Goal: Task Accomplishment & Management: Complete application form

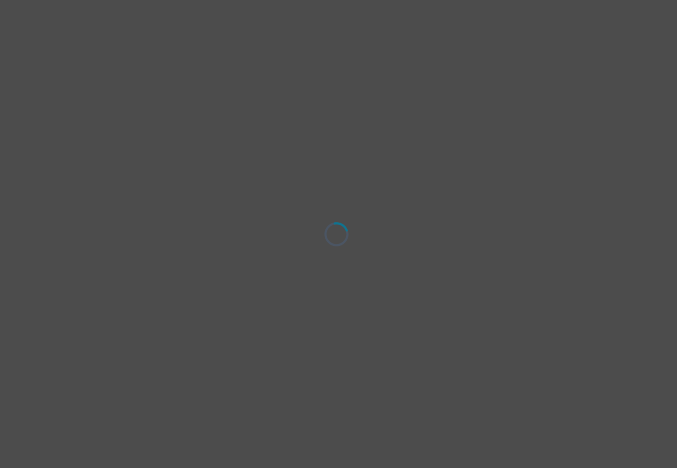
select select "[DEMOGRAPHIC_DATA]"
select select "she/her"
select select "Single"
select select "Bachelor degree"
select select "Friend"
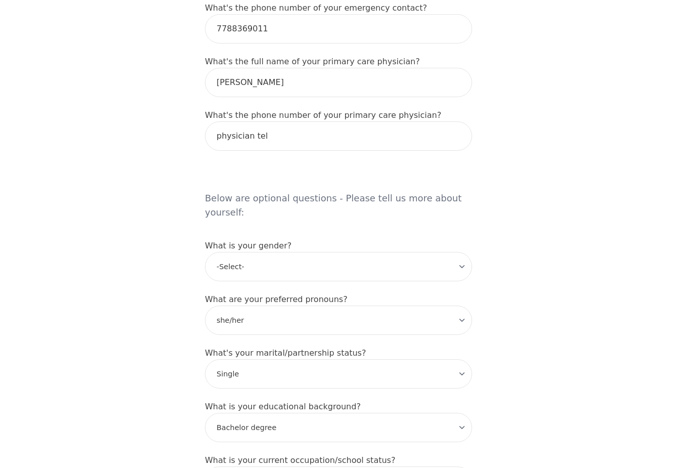
scroll to position [670, 0]
click at [220, 182] on h5 "Below are optional questions - Please tell us more about yourself:" at bounding box center [338, 194] width 267 height 65
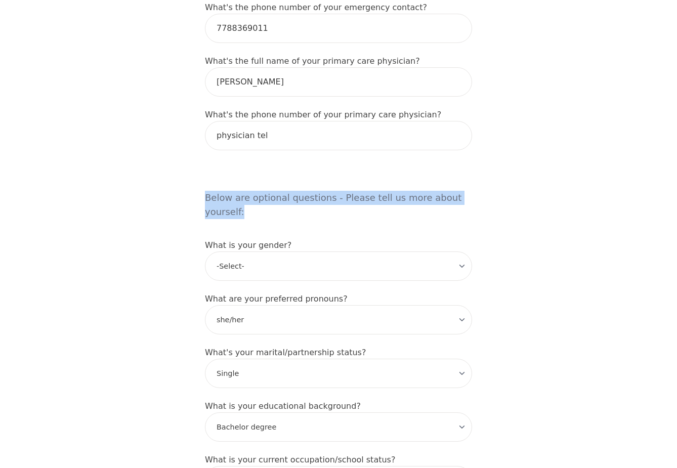
click at [220, 182] on h5 "Below are optional questions - Please tell us more about yourself:" at bounding box center [338, 194] width 267 height 65
copy h5 "Below are optional questions - Please tell us more about yourself:"
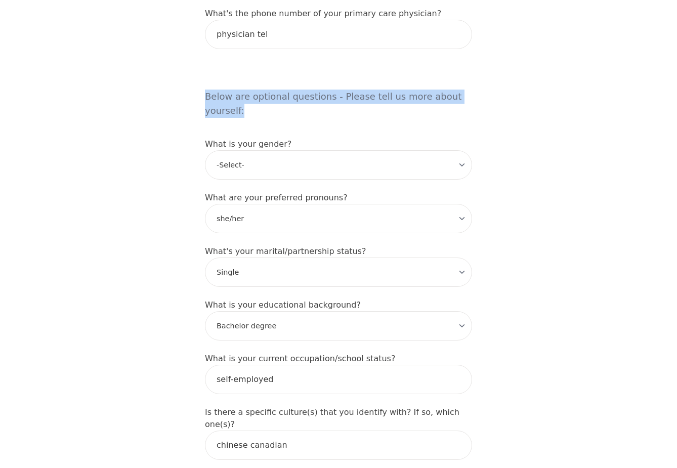
scroll to position [782, 0]
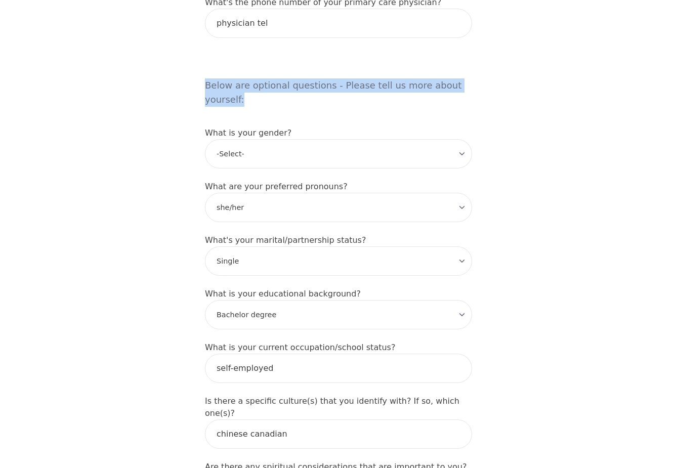
click at [235, 235] on label "What's your marital/partnership status?" at bounding box center [285, 240] width 161 height 10
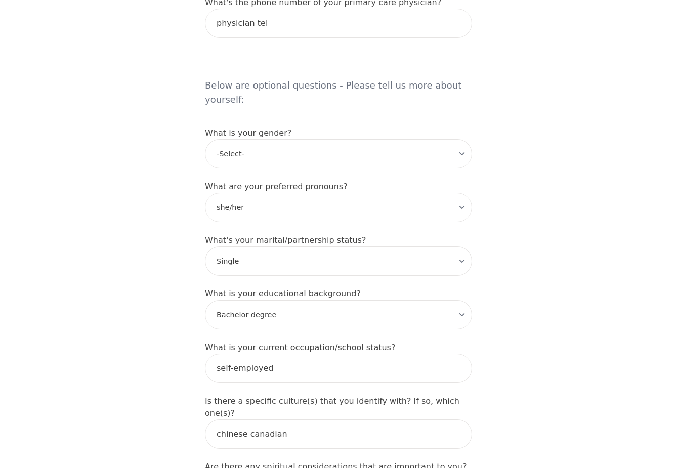
click at [235, 235] on label "What's your marital/partnership status?" at bounding box center [285, 240] width 161 height 10
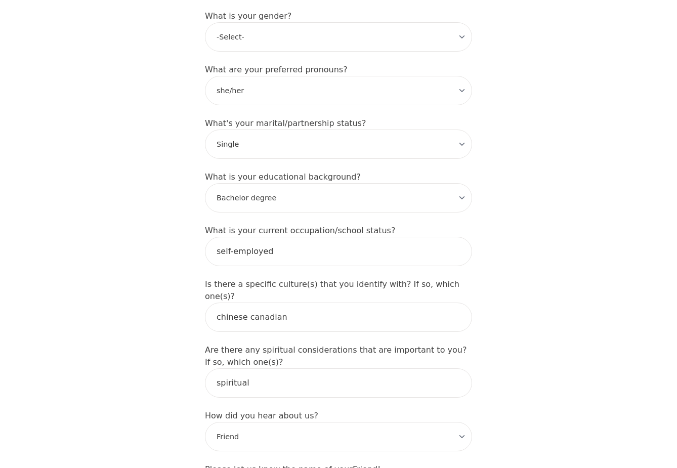
scroll to position [905, 0]
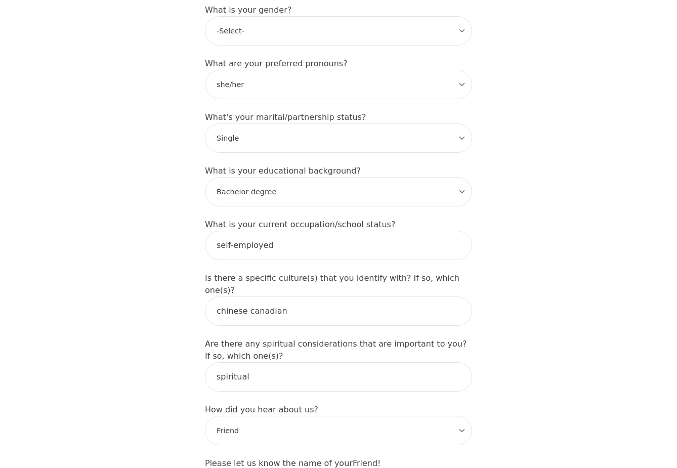
click at [205, 273] on label "Is there a specific culture(s) that you identify with? If so, which one(s)?" at bounding box center [332, 284] width 254 height 22
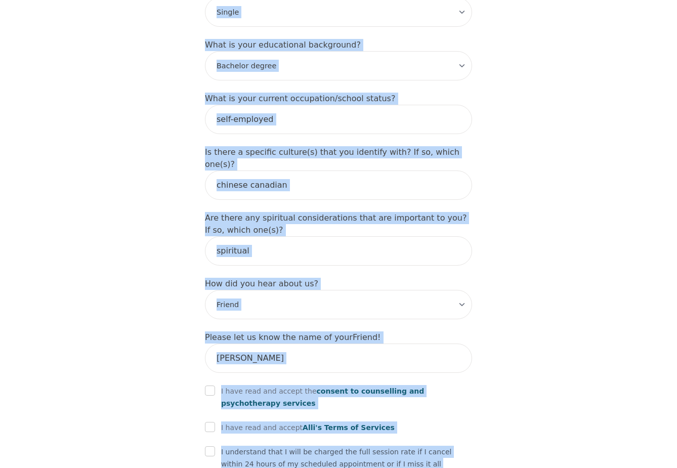
scroll to position [1047, 0]
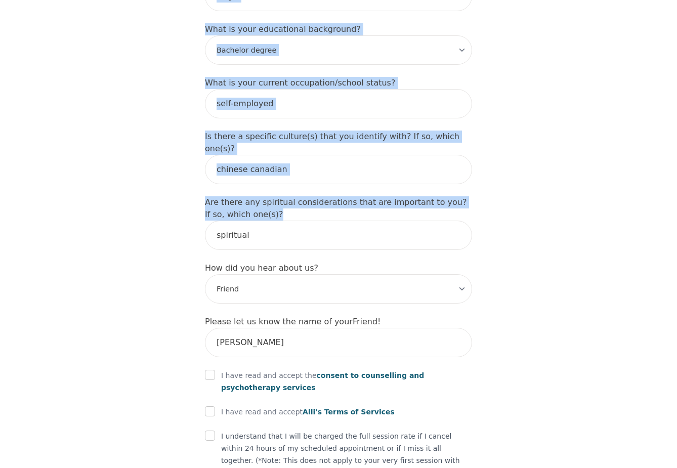
drag, startPoint x: 205, startPoint y: 56, endPoint x: 294, endPoint y: 165, distance: 141.2
copy form "Below are optional questions - Please tell us more about yourself: What is your…"
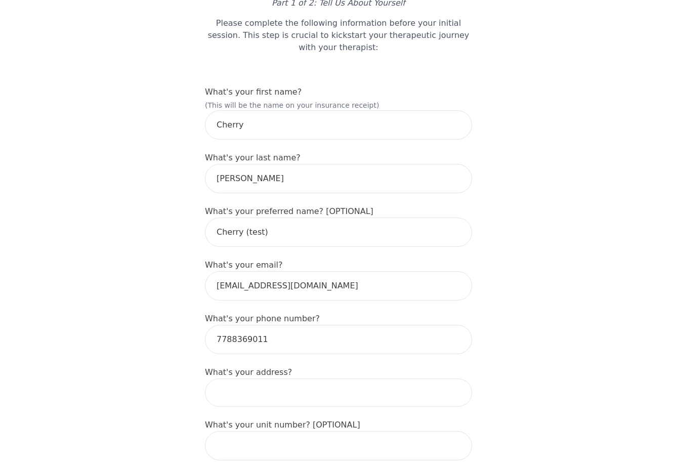
scroll to position [91, 0]
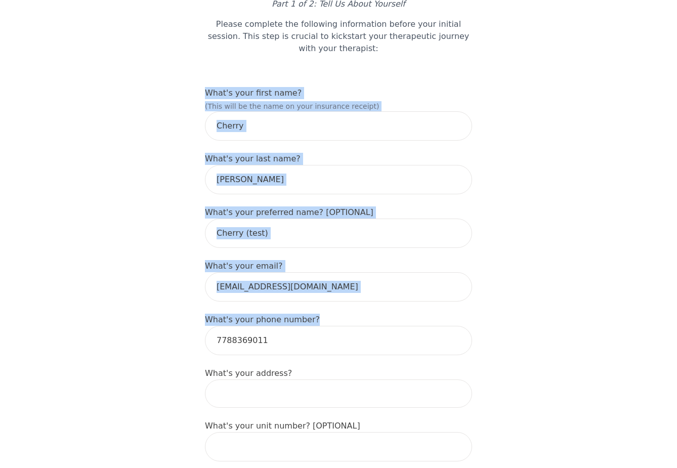
drag, startPoint x: 204, startPoint y: 70, endPoint x: 318, endPoint y: 302, distance: 258.5
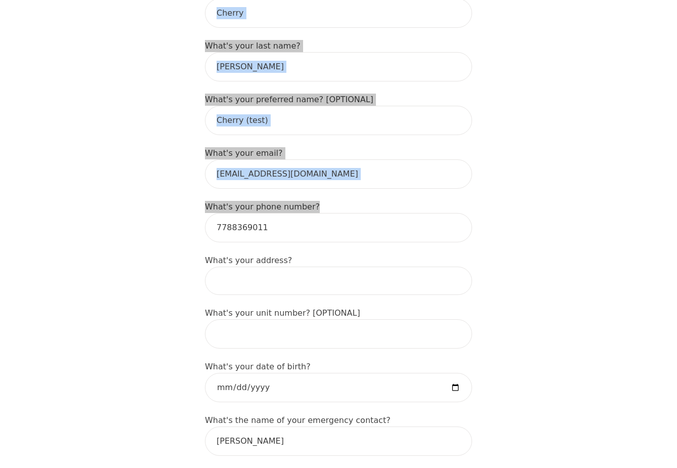
scroll to position [203, 0]
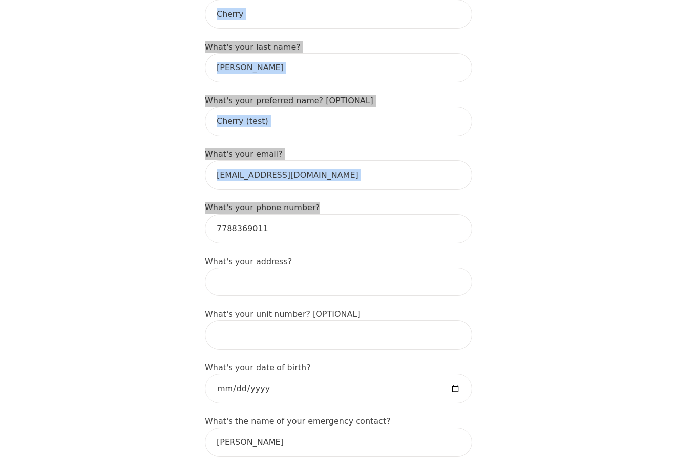
copy form "What's your first name? (This will be the name on your insurance receipt) What'…"
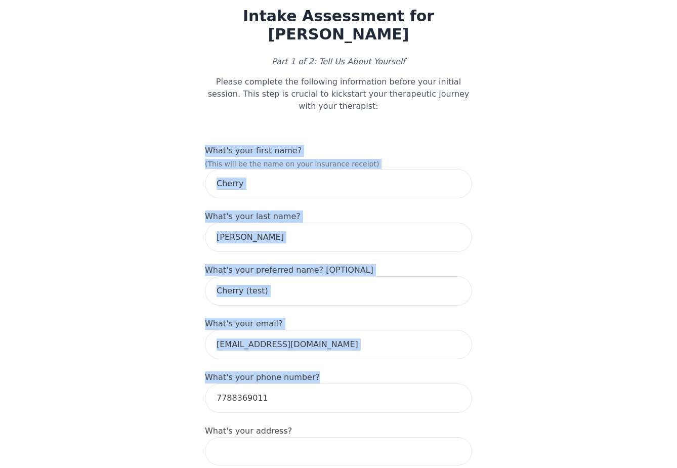
scroll to position [48, 0]
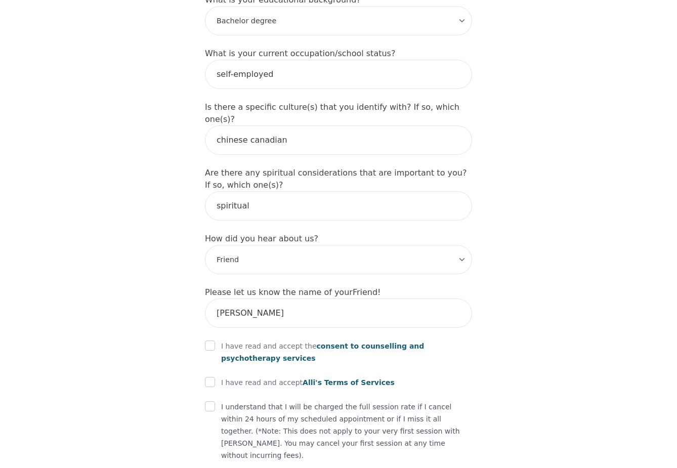
scroll to position [1124, 0]
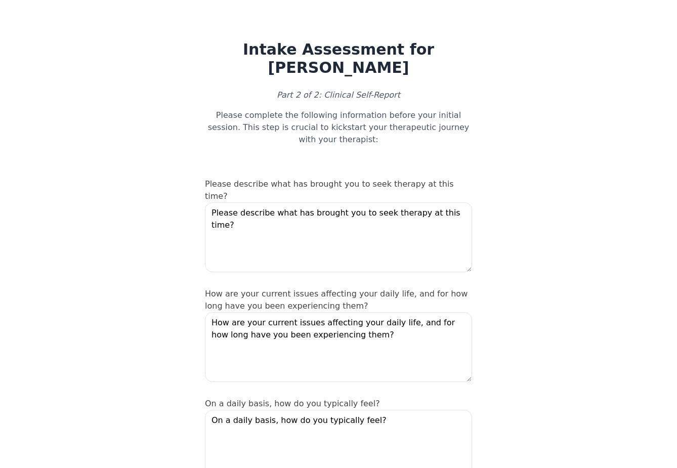
click at [236, 179] on label "Please describe what has brought you to seek therapy at this time?" at bounding box center [329, 190] width 249 height 22
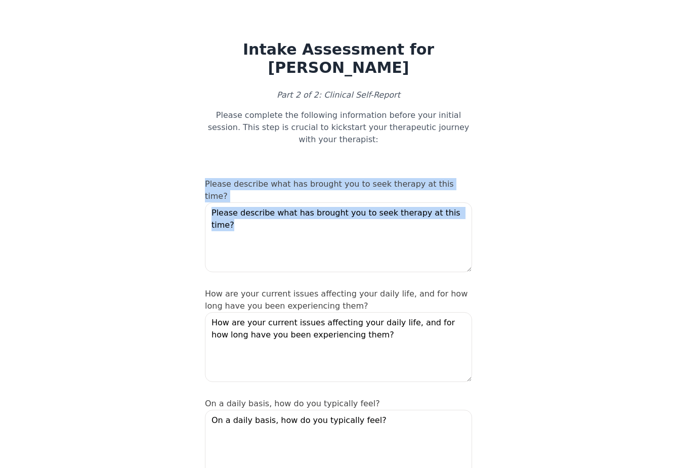
click at [236, 179] on label "Please describe what has brought you to seek therapy at this time?" at bounding box center [329, 190] width 249 height 22
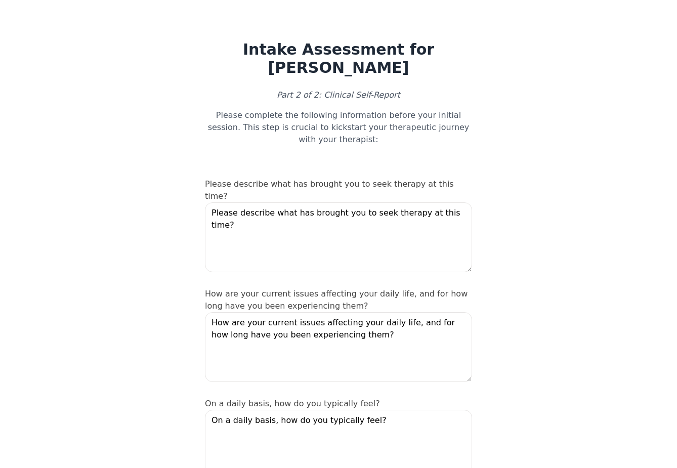
click at [211, 289] on label "How are your current issues affecting your daily life, and for how long have yo…" at bounding box center [336, 300] width 262 height 22
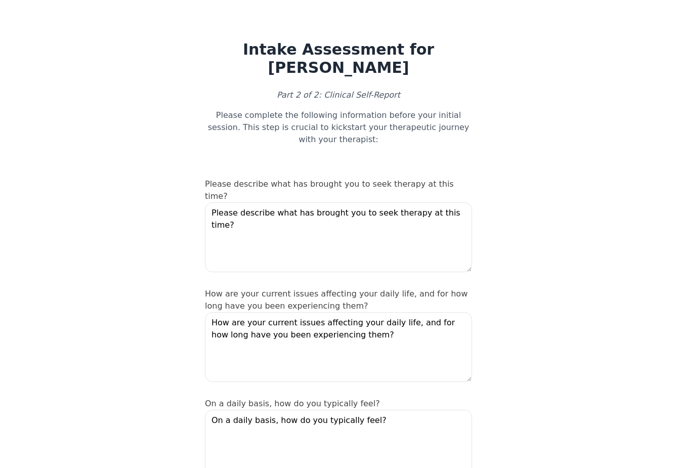
click at [217, 289] on label "How are your current issues affecting your daily life, and for how long have yo…" at bounding box center [336, 300] width 262 height 22
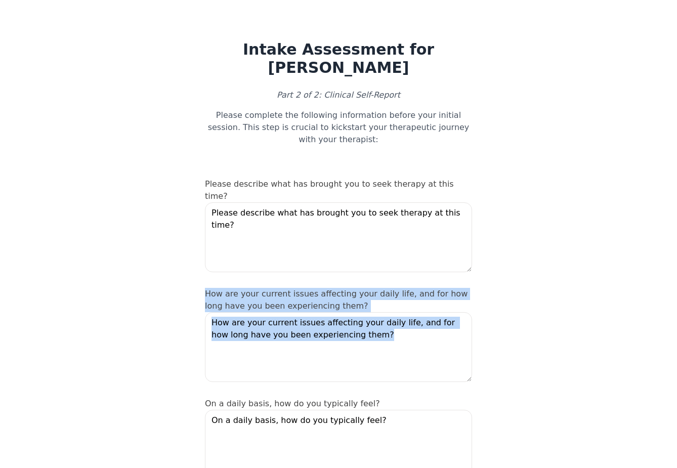
click at [217, 289] on label "How are your current issues affecting your daily life, and for how long have yo…" at bounding box center [336, 300] width 262 height 22
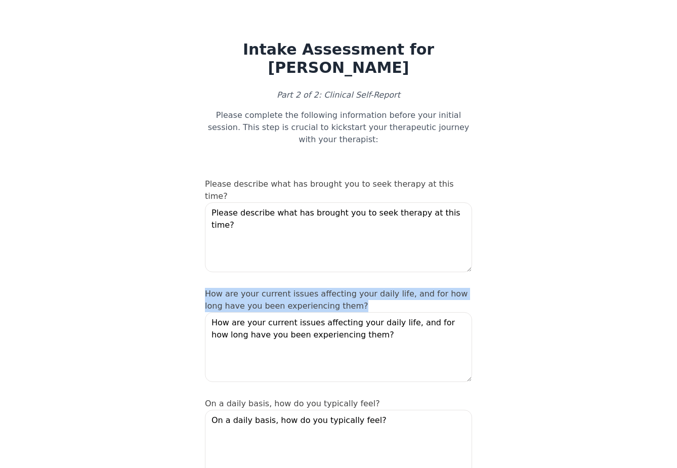
drag, startPoint x: 196, startPoint y: 258, endPoint x: 334, endPoint y: 273, distance: 138.8
copy label "How are your current issues affecting your daily life, and for how long have yo…"
click at [233, 179] on label "Please describe what has brought you to seek therapy at this time?" at bounding box center [329, 190] width 249 height 22
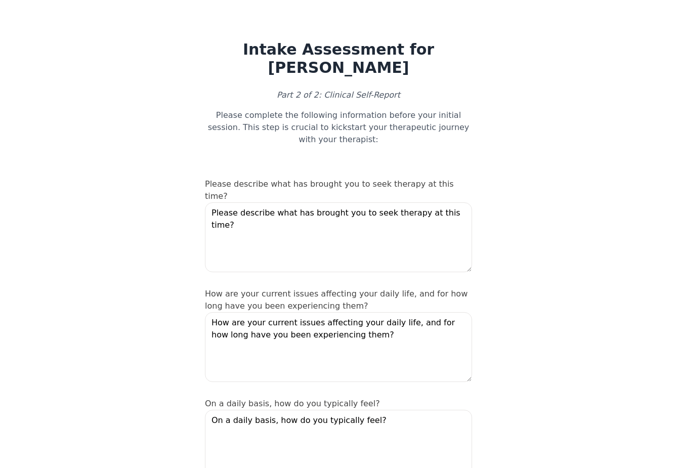
click at [233, 179] on label "Please describe what has brought you to seek therapy at this time?" at bounding box center [329, 190] width 249 height 22
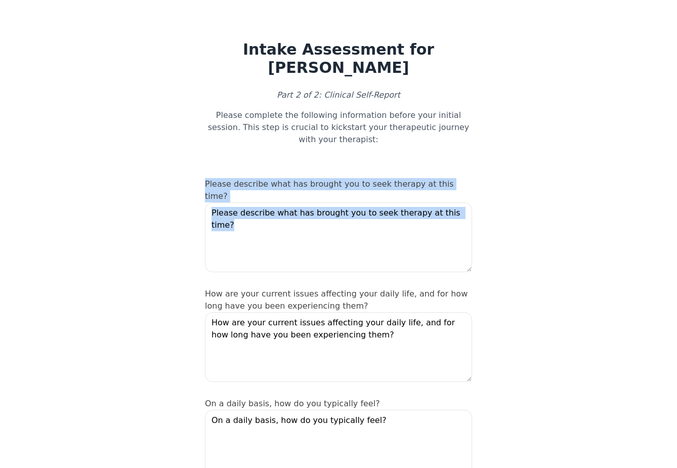
click at [233, 179] on label "Please describe what has brought you to seek therapy at this time?" at bounding box center [329, 190] width 249 height 22
drag, startPoint x: 201, startPoint y: 166, endPoint x: 453, endPoint y: 168, distance: 251.8
copy label "Please describe what has brought you to seek therapy at this time?"
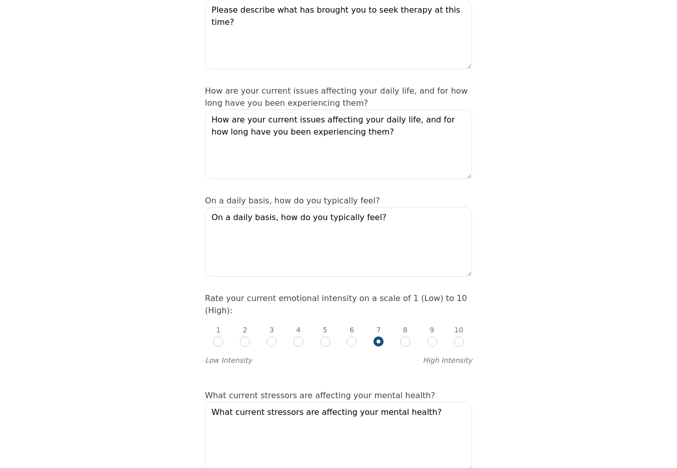
scroll to position [202, 0]
click at [221, 197] on label "On a daily basis, how do you typically feel?" at bounding box center [292, 202] width 175 height 10
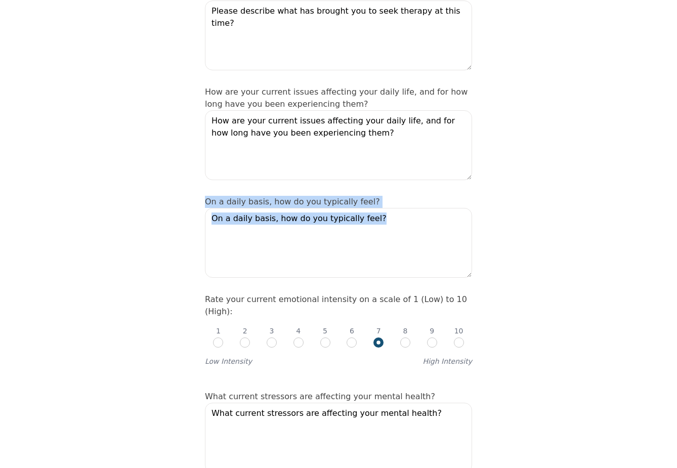
drag, startPoint x: 208, startPoint y: 171, endPoint x: 358, endPoint y: 161, distance: 150.0
click at [360, 197] on label "On a daily basis, how do you typically feel?" at bounding box center [292, 202] width 175 height 10
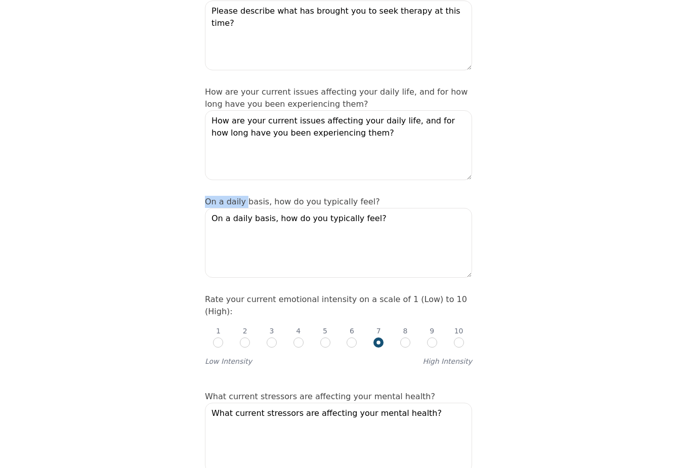
drag, startPoint x: 363, startPoint y: 167, endPoint x: 204, endPoint y: 170, distance: 159.3
drag, startPoint x: 201, startPoint y: 169, endPoint x: 366, endPoint y: 168, distance: 164.9
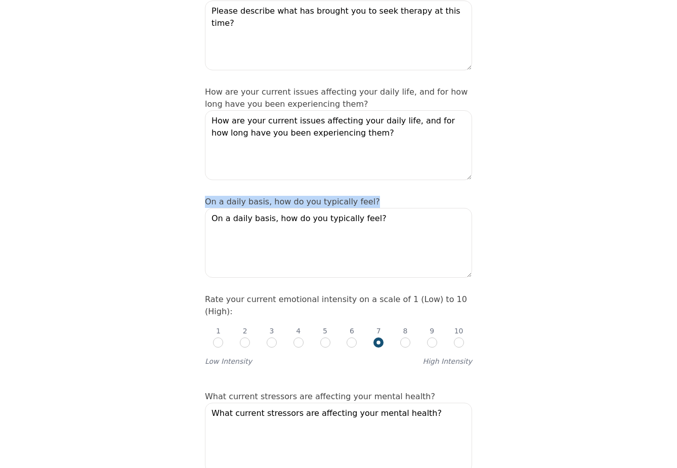
copy label "On a daily basis, how do you typically feel?"
click at [234, 294] on label "Rate your current emotional intensity on a scale of 1 (Low) to 10 (High):" at bounding box center [336, 305] width 262 height 22
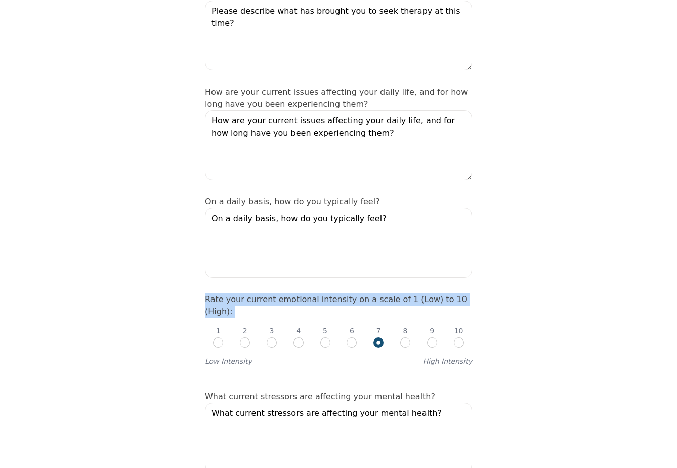
copy label "Rate your current emotional intensity on a scale of 1 (Low) to 10 (High):"
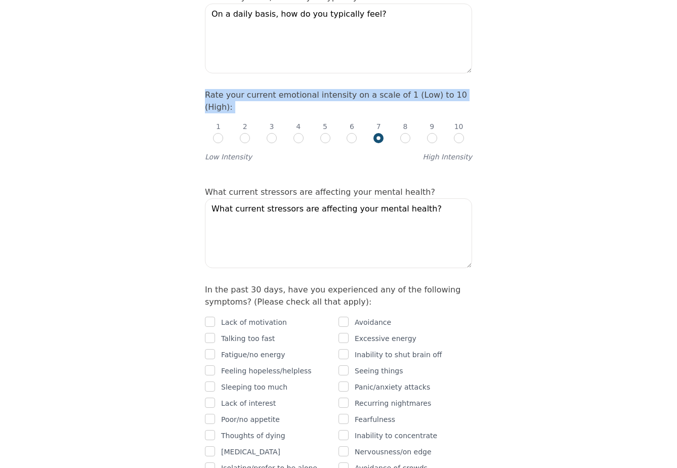
scroll to position [414, 0]
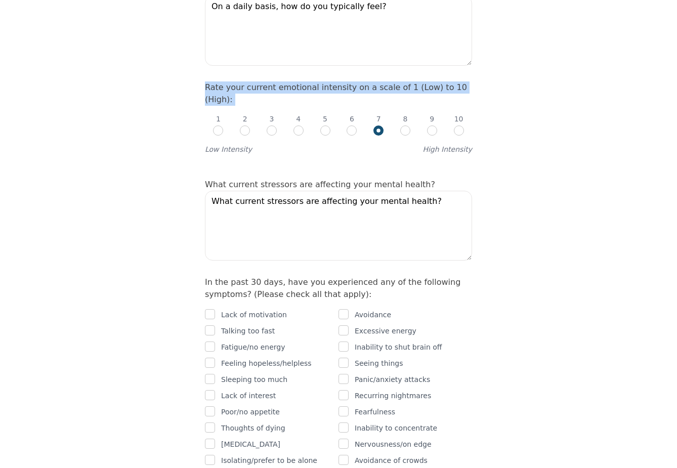
click at [214, 180] on label "What current stressors are affecting your mental health?" at bounding box center [320, 185] width 230 height 10
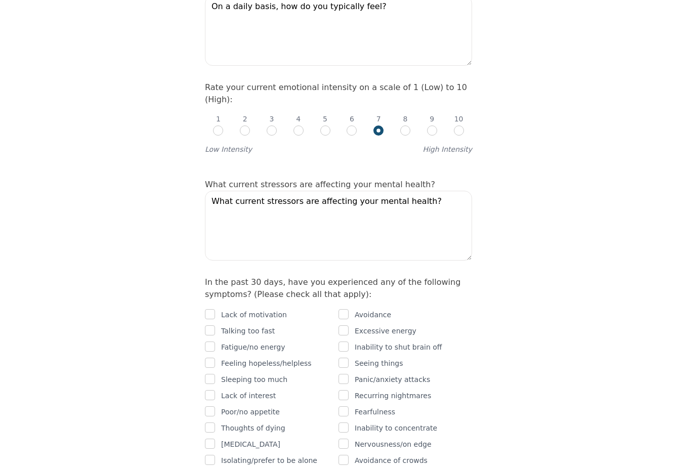
click at [214, 180] on label "What current stressors are affecting your mental health?" at bounding box center [320, 185] width 230 height 10
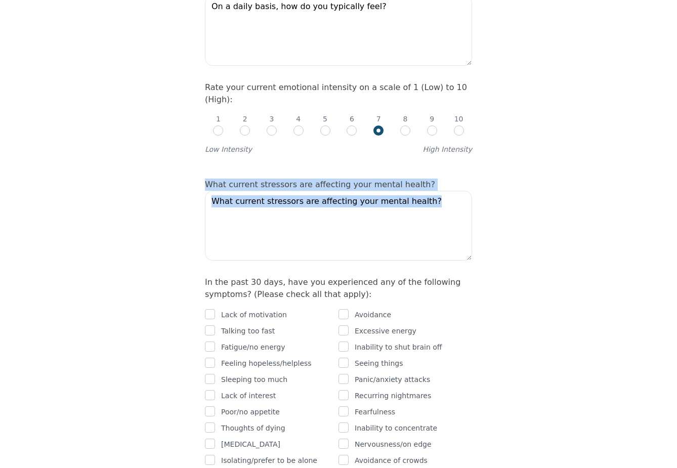
click at [214, 180] on label "What current stressors are affecting your mental health?" at bounding box center [320, 185] width 230 height 10
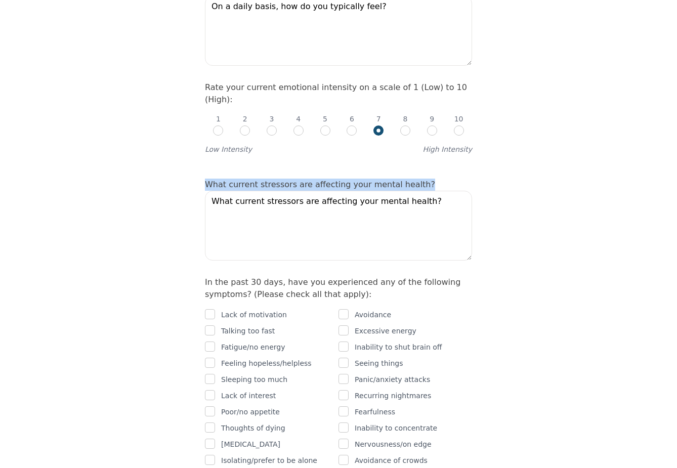
drag, startPoint x: 199, startPoint y: 139, endPoint x: 420, endPoint y: 143, distance: 221.5
copy label "What current stressors are affecting your mental health?"
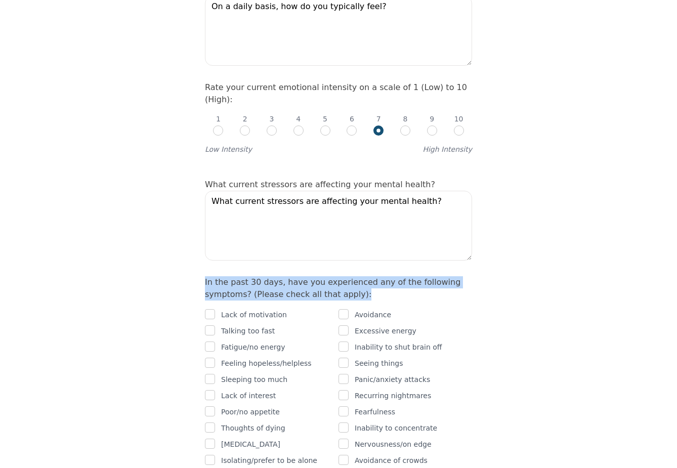
drag, startPoint x: 202, startPoint y: 237, endPoint x: 355, endPoint y: 251, distance: 153.4
copy label "In the past 30 days, have you experienced any of the following symptoms? (Pleas…"
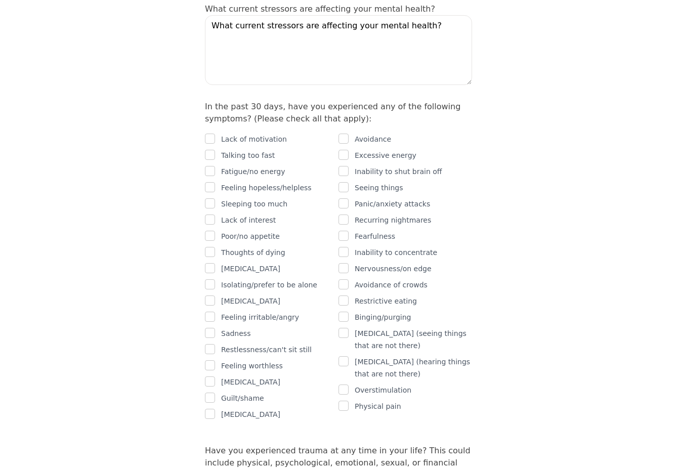
scroll to position [590, 0]
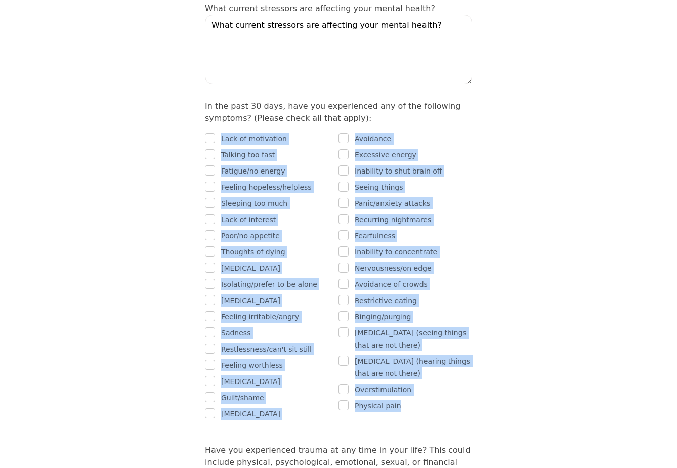
drag, startPoint x: 223, startPoint y: 93, endPoint x: 413, endPoint y: 360, distance: 328.1
click at [413, 360] on div "Lack of motivation Talking too fast Fatigue/no energy Feeling hopeless/helpless…" at bounding box center [338, 271] width 267 height 295
copy div "Lack of motivation Talking too fast Fatigue/no energy Feeling hopeless/helpless…"
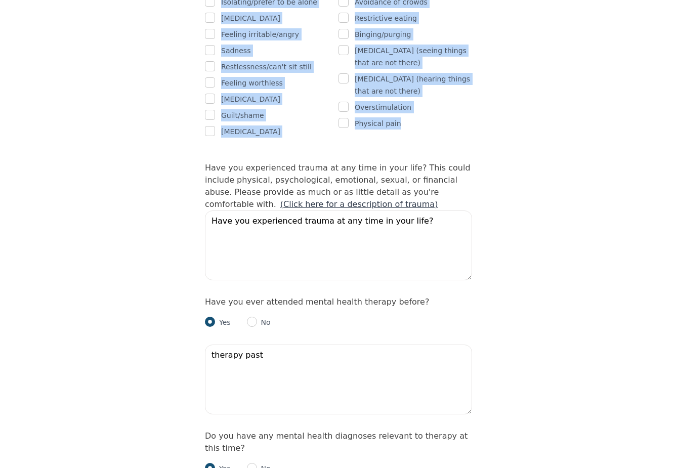
scroll to position [884, 0]
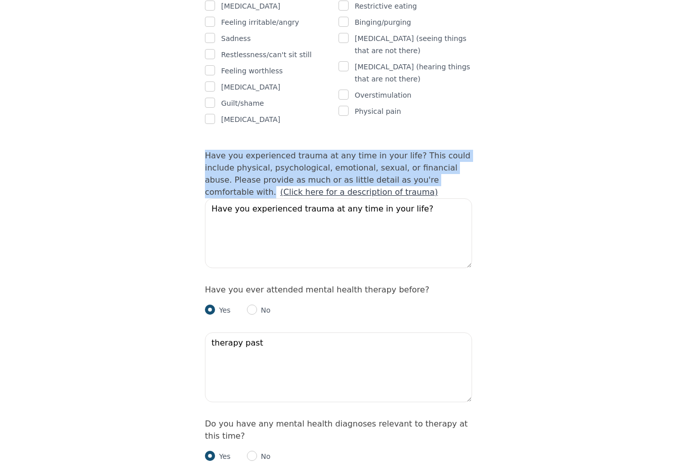
drag, startPoint x: 203, startPoint y: 109, endPoint x: 427, endPoint y: 134, distance: 225.3
copy label "Have you experienced trauma at any time in your life? This could include physic…"
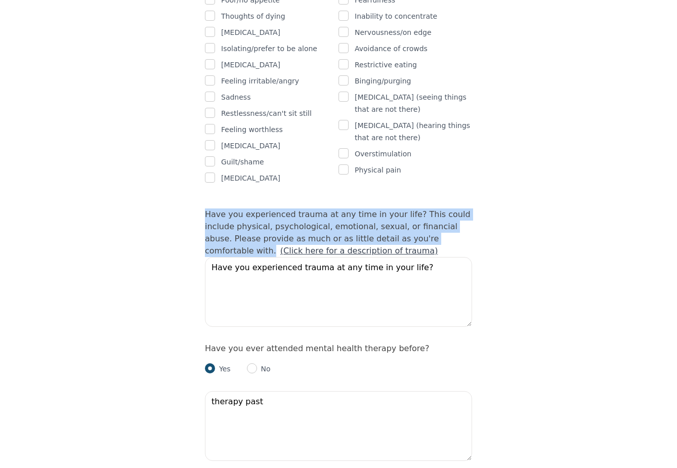
scroll to position [825, 0]
click at [458, 209] on div "Have you experienced trauma at any time in your life? This could include physic…" at bounding box center [338, 270] width 267 height 122
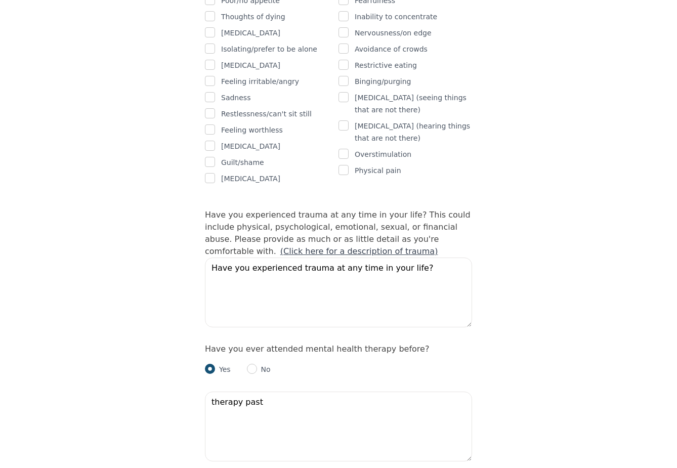
click at [438, 246] on link "(Click here for a description of trauma)" at bounding box center [359, 251] width 158 height 10
drag, startPoint x: 317, startPoint y: 208, endPoint x: 433, endPoint y: 195, distance: 116.5
click at [433, 209] on div "Have you experienced trauma at any time in your life? This could include physic…" at bounding box center [338, 270] width 267 height 122
copy link "Click here for a description of trauma)"
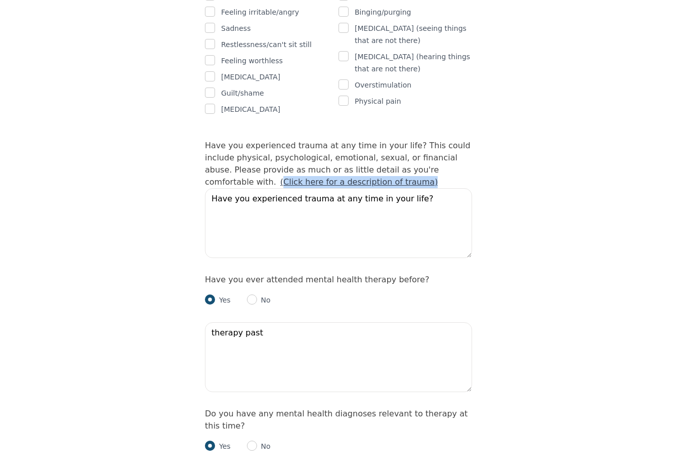
scroll to position [888, 0]
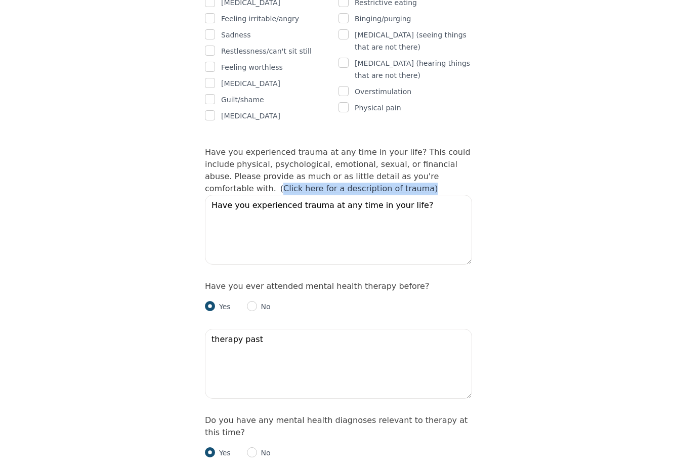
click at [247, 281] on label "Have you ever attended mental health therapy before?" at bounding box center [317, 286] width 224 height 10
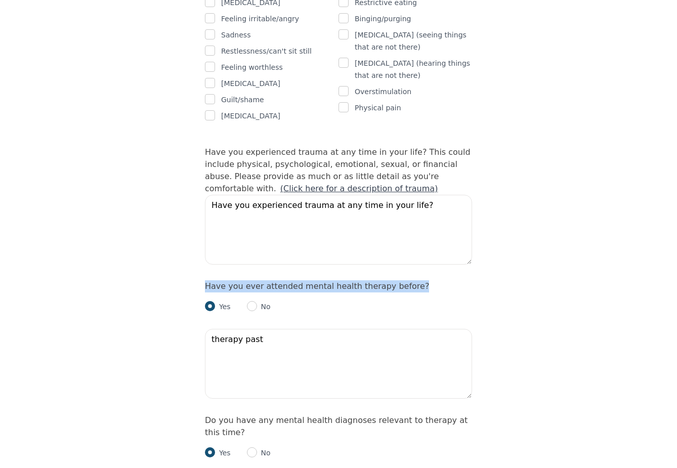
copy label "Have you ever attended mental health therapy before?"
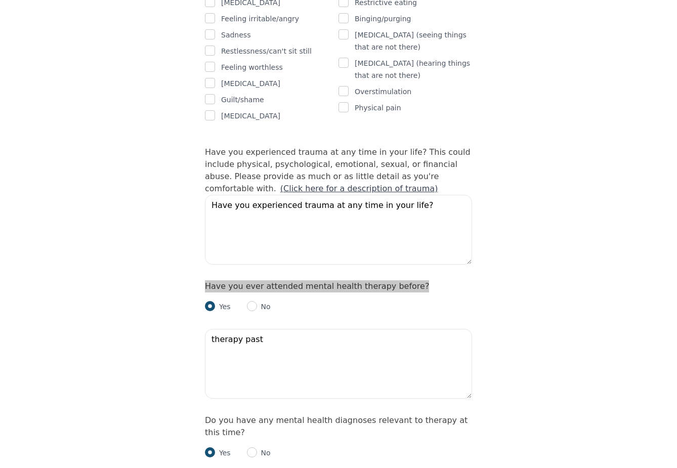
scroll to position [913, 0]
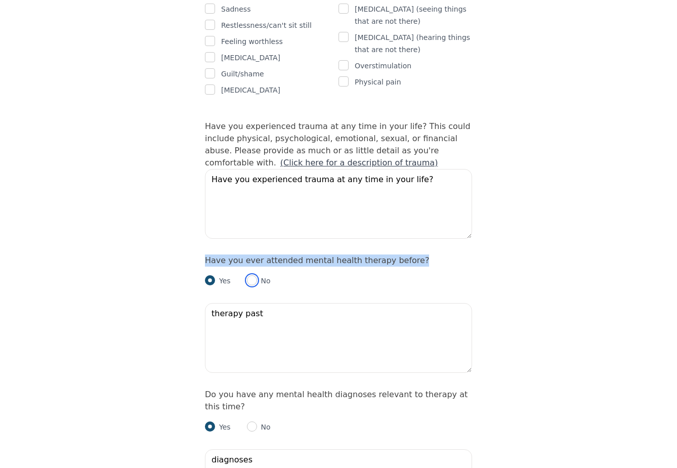
click at [253, 275] on input "radio" at bounding box center [252, 280] width 10 height 10
radio input "true"
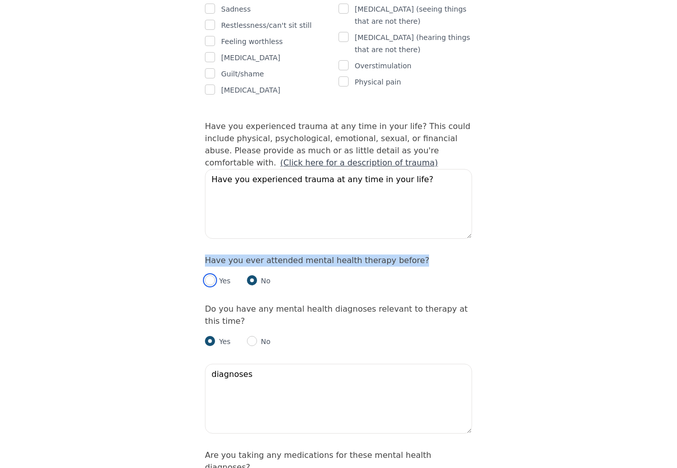
click at [213, 275] on input "radio" at bounding box center [210, 280] width 10 height 10
radio input "true"
radio input "false"
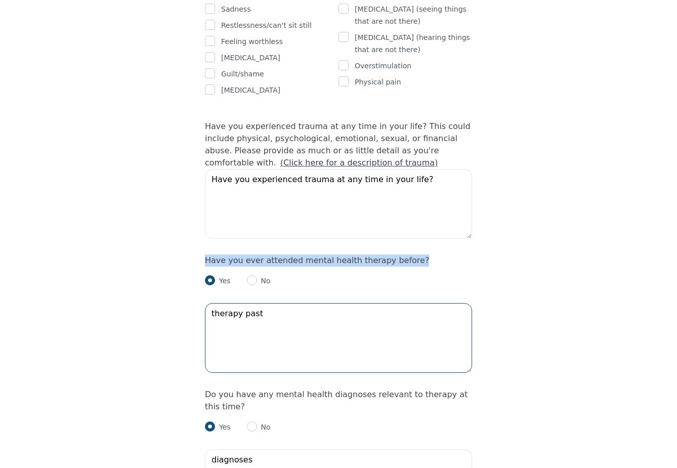
click at [230, 303] on textarea "therapy past" at bounding box center [338, 338] width 267 height 70
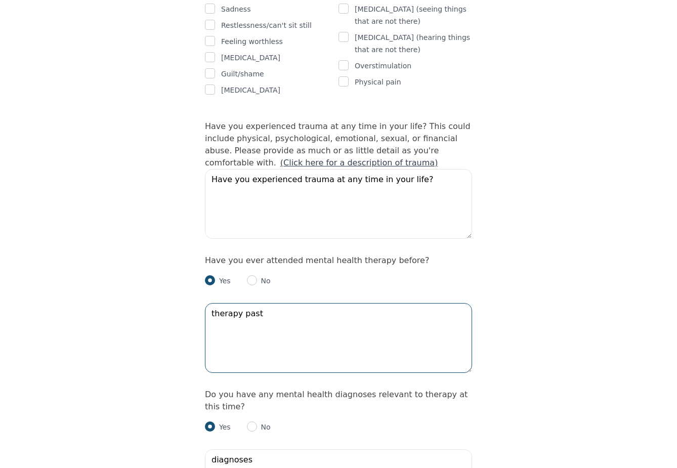
click at [230, 303] on textarea "therapy past" at bounding box center [338, 338] width 267 height 70
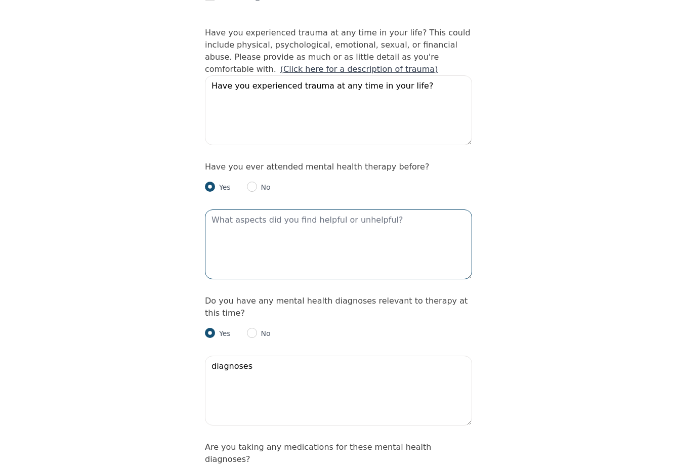
scroll to position [1008, 0]
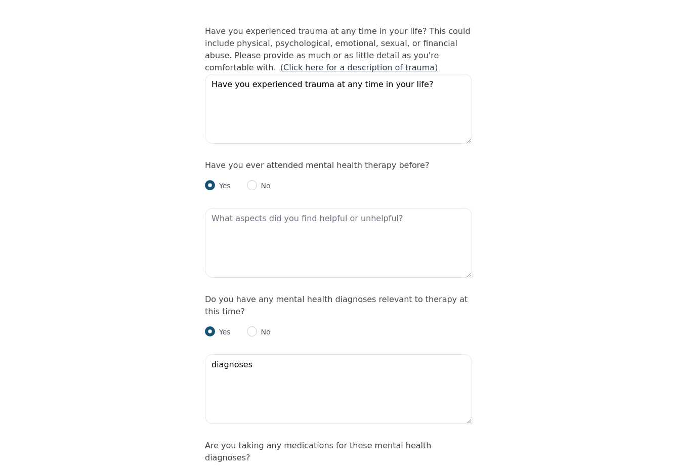
click at [207, 294] on label "Do you have any mental health diagnoses relevant to therapy at this time?" at bounding box center [336, 305] width 262 height 22
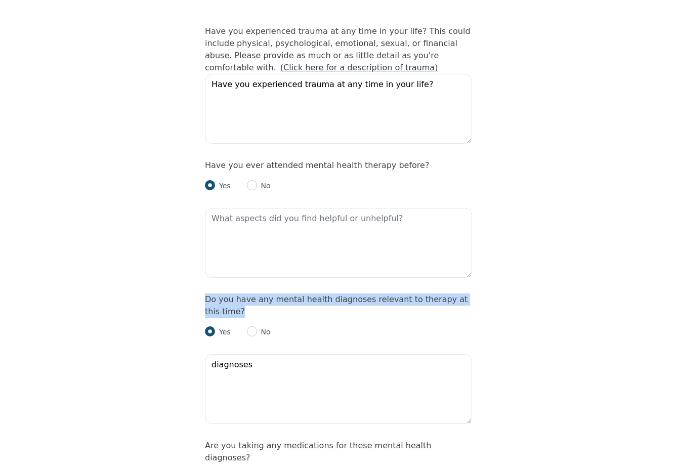
click at [153, 260] on div "Intake Assessment for Cherry Xu Part 2 of 2: Clinical Self-Report Please comple…" at bounding box center [338, 476] width 677 height 2888
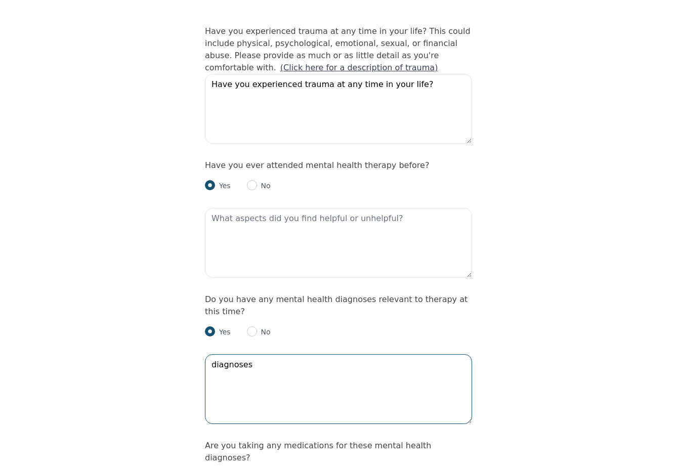
click at [233, 354] on textarea "diagnoses" at bounding box center [338, 389] width 267 height 70
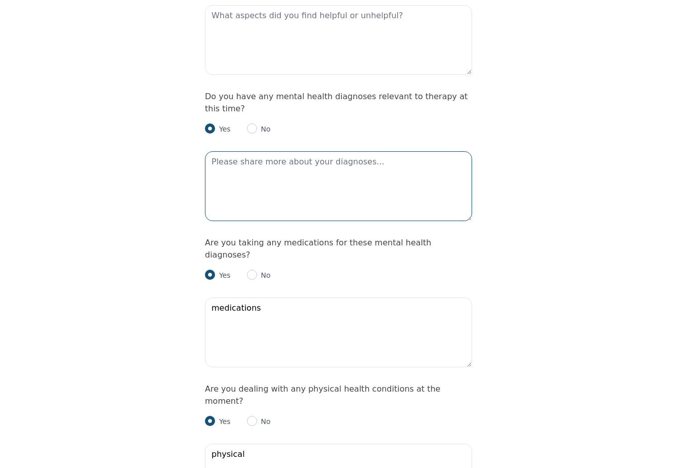
scroll to position [1213, 0]
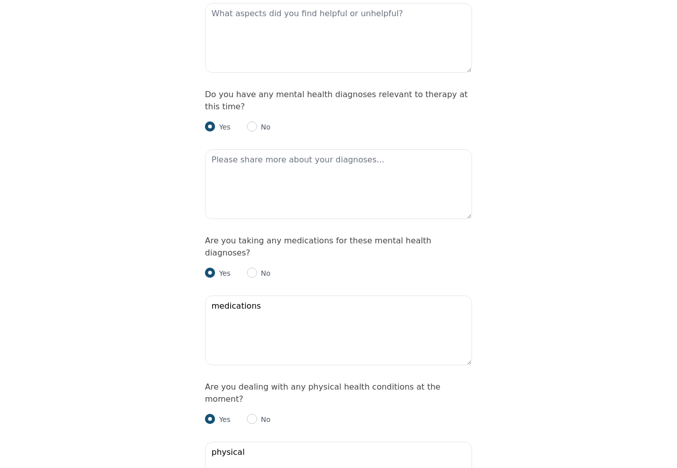
click at [234, 236] on label "Are you taking any medications for these mental health diagnoses?" at bounding box center [318, 247] width 226 height 22
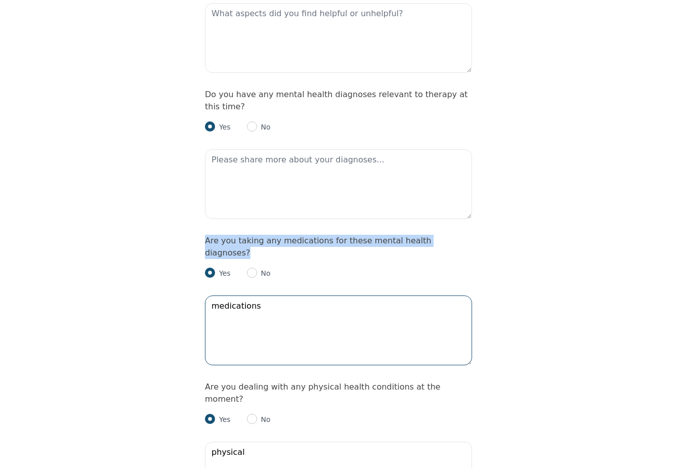
click at [245, 295] on textarea "medications" at bounding box center [338, 330] width 267 height 70
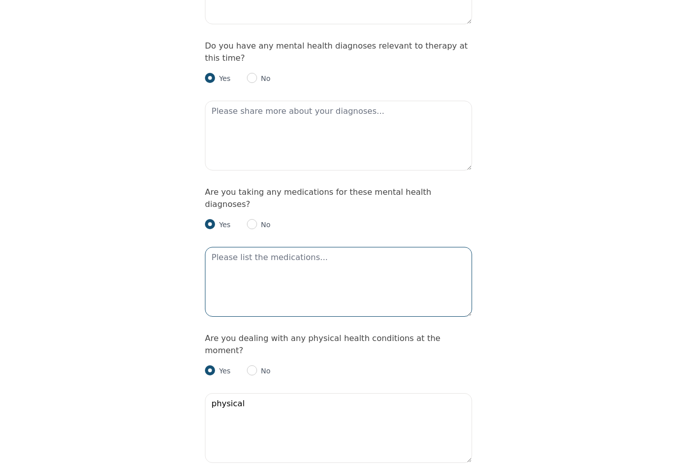
scroll to position [1277, 0]
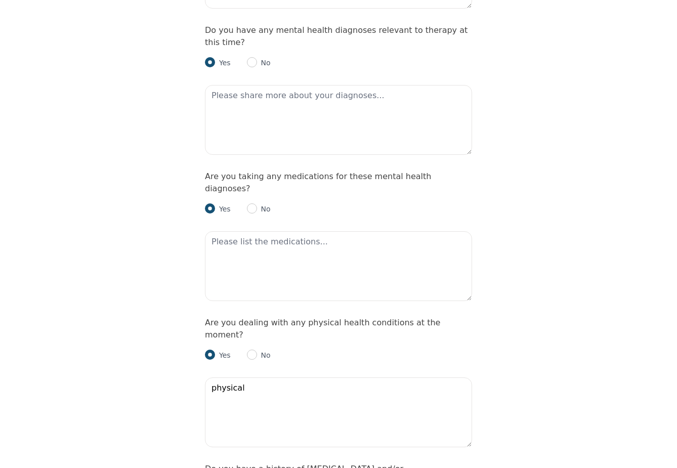
click at [209, 318] on label "Are you dealing with any physical health conditions at the moment?" at bounding box center [322, 329] width 235 height 22
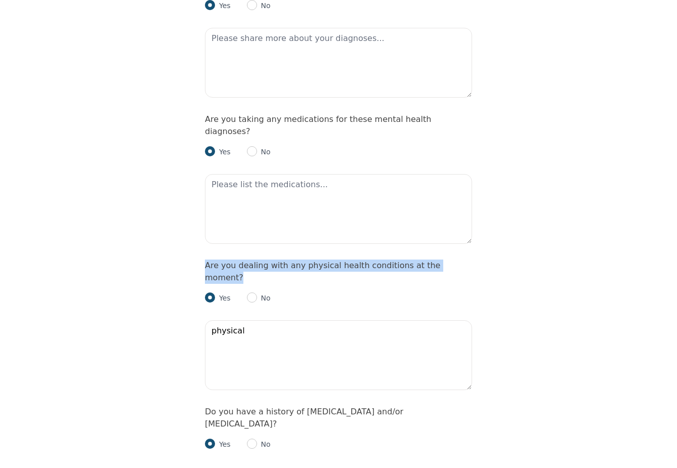
scroll to position [1342, 0]
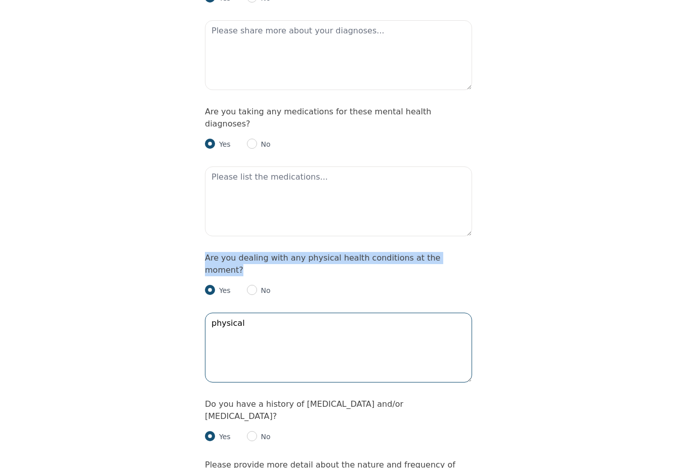
click at [211, 313] on textarea "physical" at bounding box center [338, 348] width 267 height 70
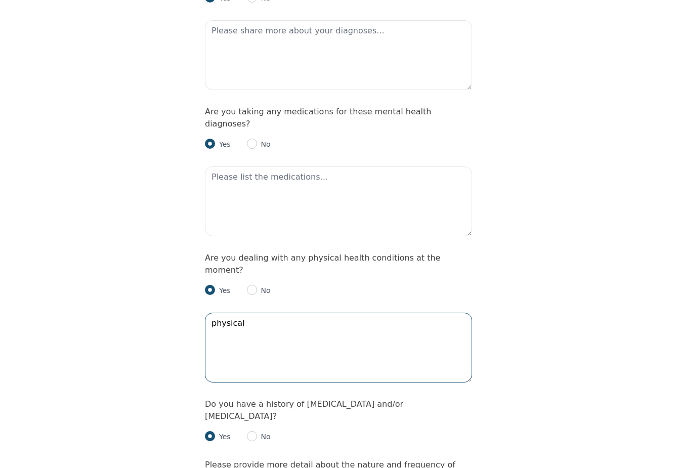
click at [211, 313] on textarea "physical" at bounding box center [338, 348] width 267 height 70
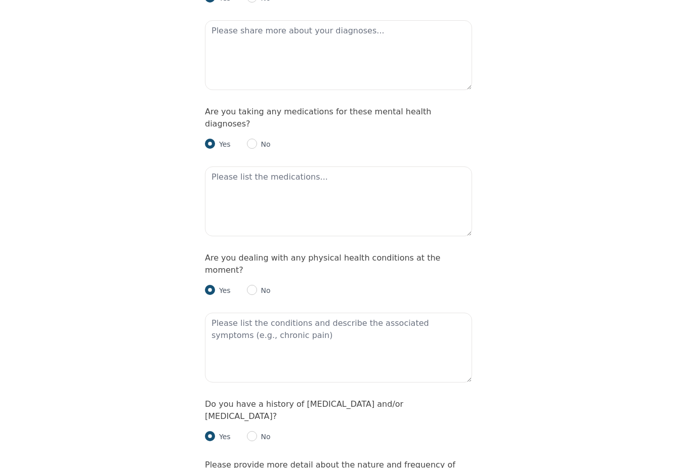
click at [219, 399] on label "Do you have a history of self-harm and/or suicidal ideation?" at bounding box center [304, 410] width 198 height 22
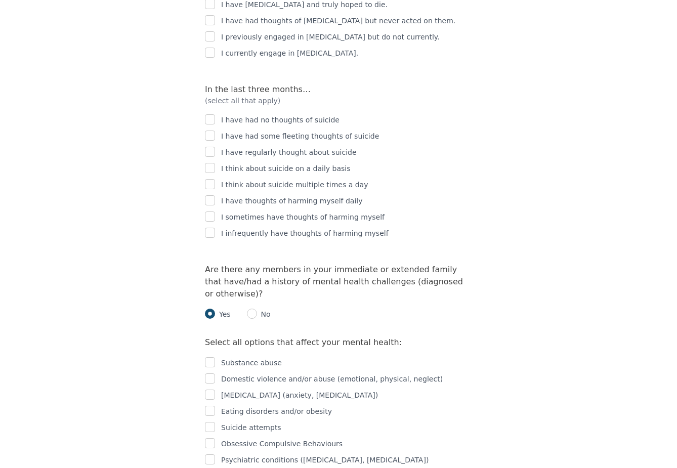
scroll to position [1957, 0]
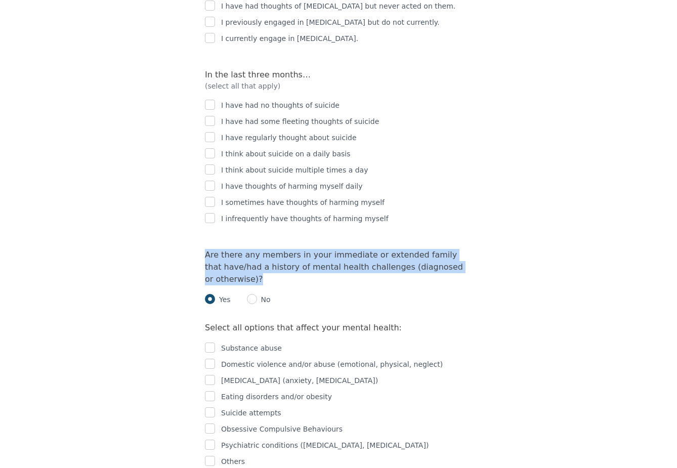
drag, startPoint x: 204, startPoint y: 171, endPoint x: 250, endPoint y: 200, distance: 54.3
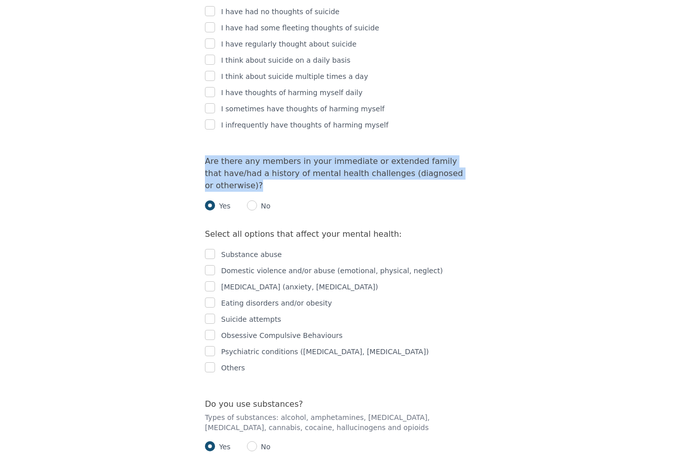
scroll to position [2029, 0]
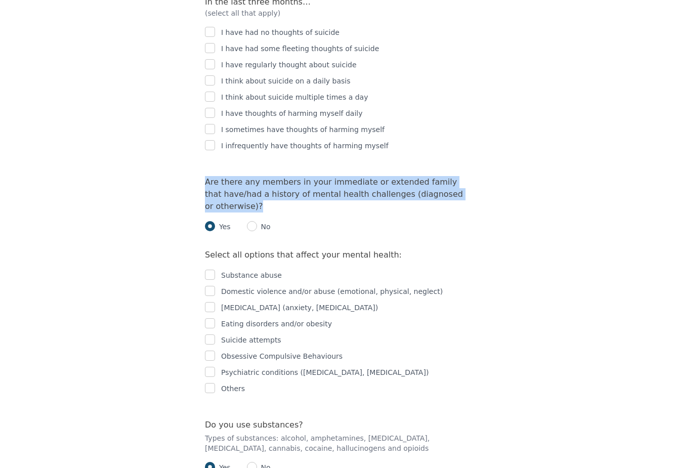
click at [209, 221] on input "radio" at bounding box center [210, 226] width 10 height 10
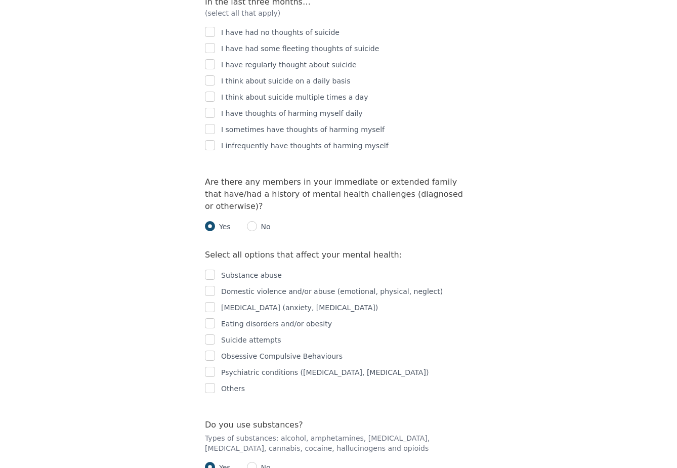
click at [258, 221] on p "No" at bounding box center [264, 226] width 14 height 10
click at [251, 221] on input "radio" at bounding box center [252, 226] width 10 height 10
radio input "true"
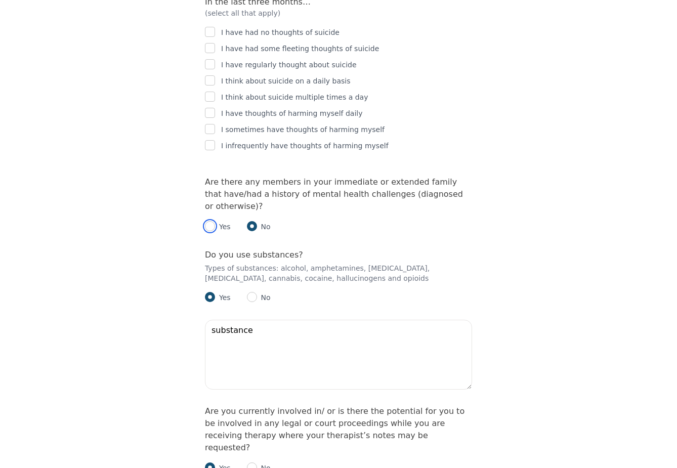
click at [212, 221] on input "radio" at bounding box center [210, 226] width 10 height 10
radio input "true"
radio input "false"
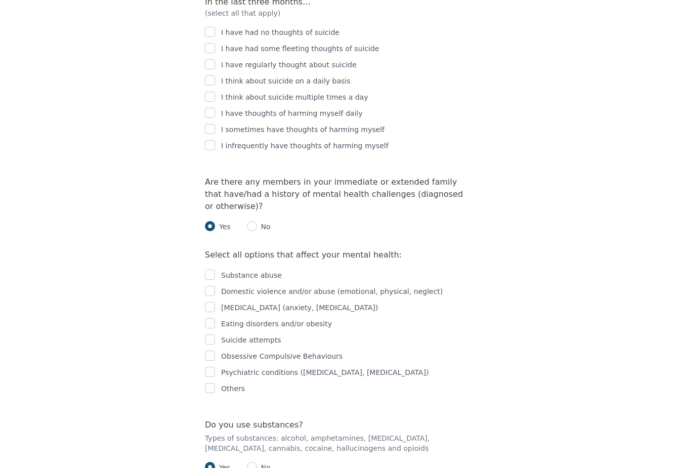
click at [254, 250] on label "Select all options that affect your mental health:" at bounding box center [303, 255] width 197 height 10
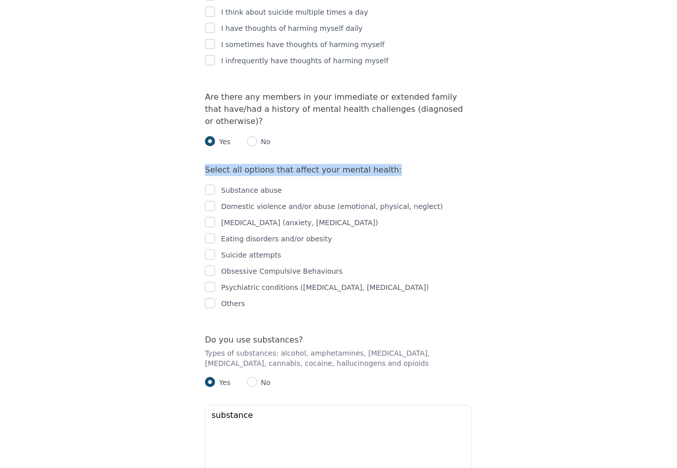
scroll to position [2116, 0]
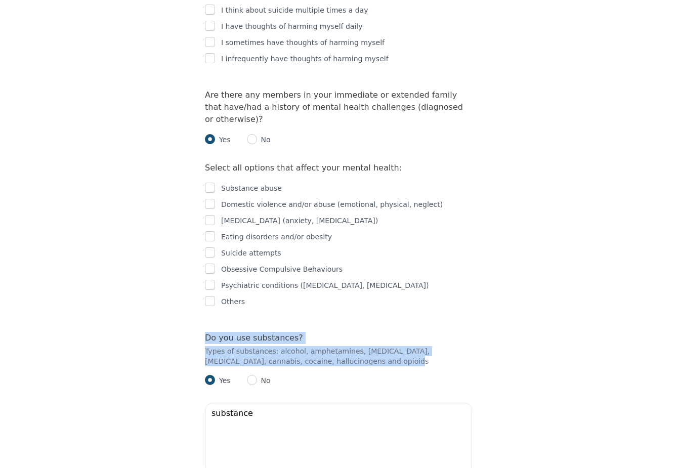
drag, startPoint x: 204, startPoint y: 251, endPoint x: 361, endPoint y: 277, distance: 158.5
click at [361, 332] on div "Do you use substances? Types of substances: alcohol, amphetamines, barbiturates…" at bounding box center [338, 404] width 267 height 144
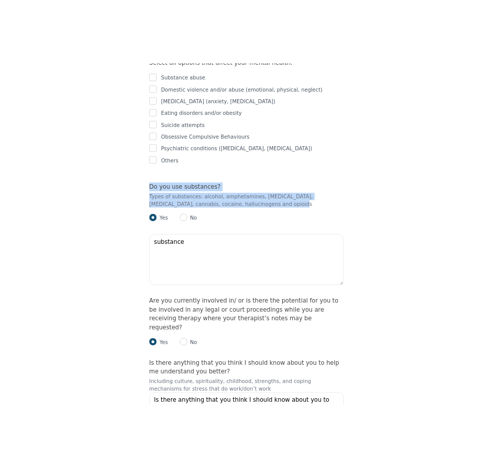
scroll to position [2286, 0]
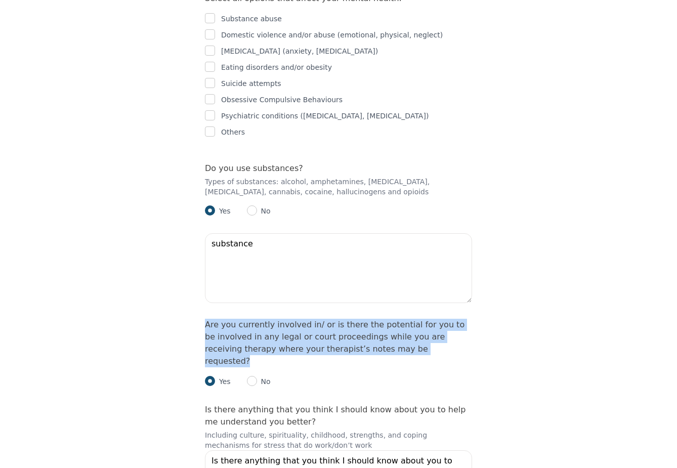
drag, startPoint x: 203, startPoint y: 237, endPoint x: 433, endPoint y: 265, distance: 231.8
click at [255, 233] on textarea "substance" at bounding box center [338, 268] width 267 height 70
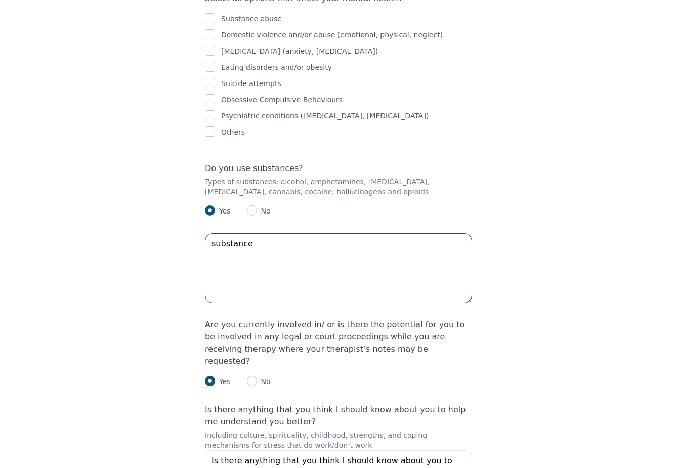
click at [255, 233] on textarea "substance" at bounding box center [338, 268] width 267 height 70
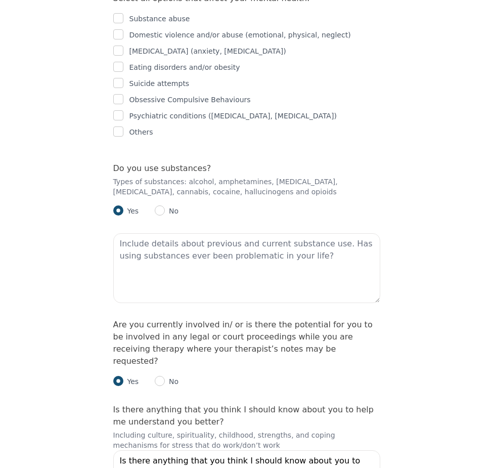
click at [178, 320] on label "Are you currently involved in/ or is there the potential for you to be involved…" at bounding box center [242, 343] width 259 height 46
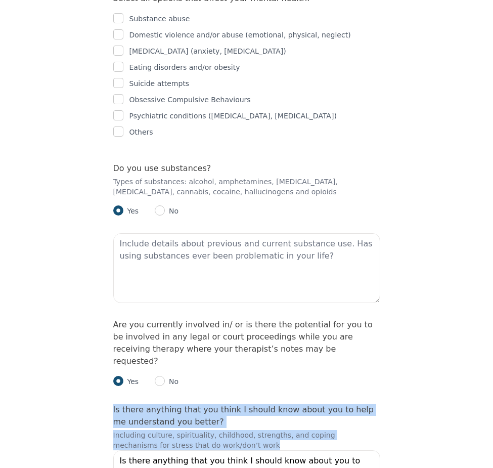
drag, startPoint x: 110, startPoint y: 310, endPoint x: 232, endPoint y: 348, distance: 127.8
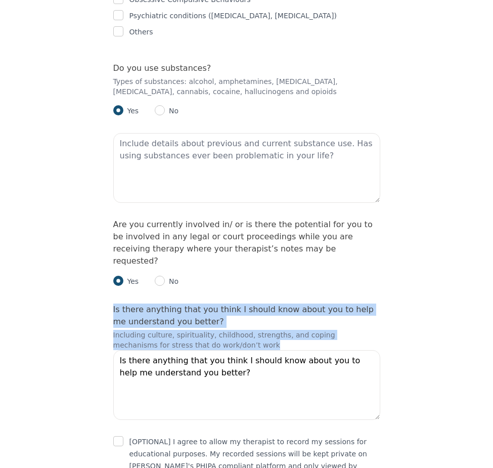
scroll to position [2405, 0]
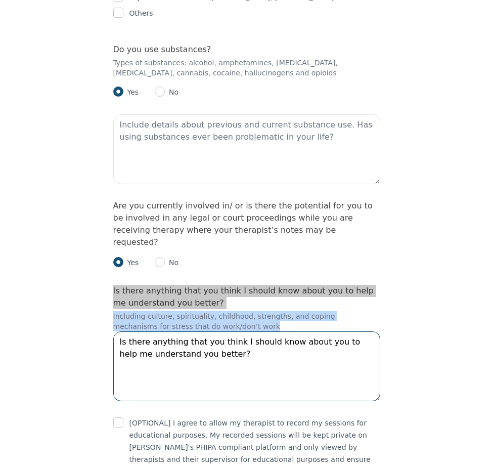
click at [246, 331] on textarea "Is there anything that you think I should know about you to help me understand …" at bounding box center [246, 366] width 267 height 70
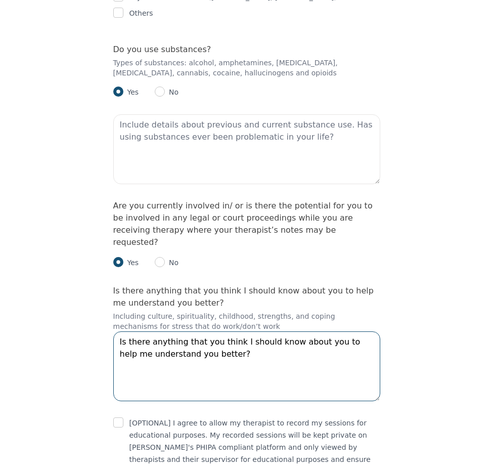
click at [246, 331] on textarea "Is there anything that you think I should know about you to help me understand …" at bounding box center [246, 366] width 267 height 70
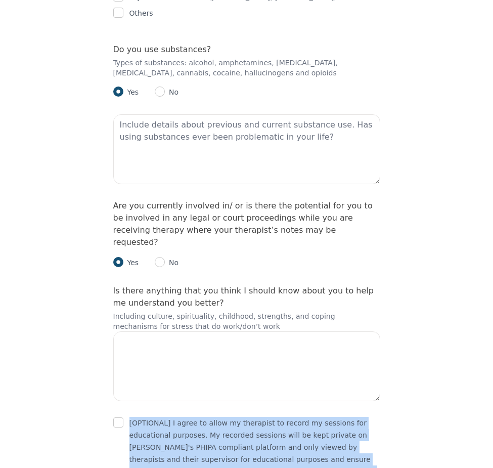
drag, startPoint x: 129, startPoint y: 323, endPoint x: 149, endPoint y: 394, distance: 74.6
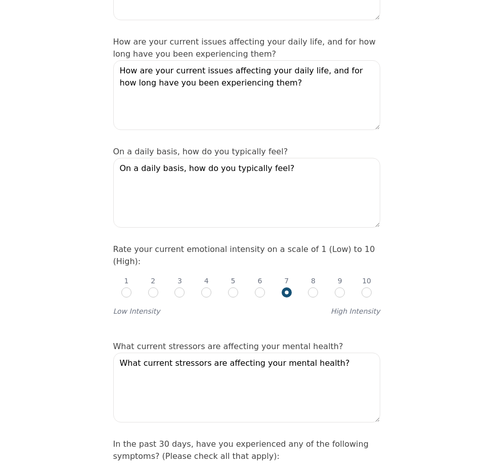
scroll to position [185, 0]
